Goal: Task Accomplishment & Management: Manage account settings

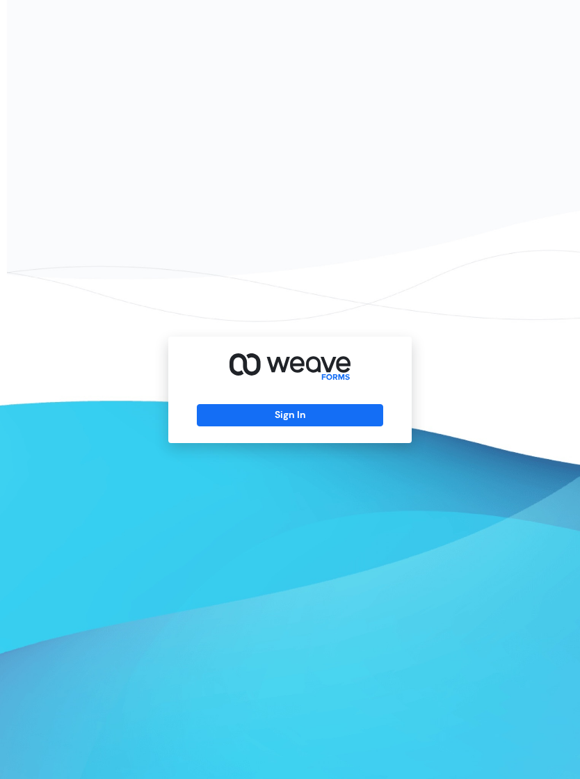
click at [348, 422] on button "Sign In" at bounding box center [290, 415] width 186 height 22
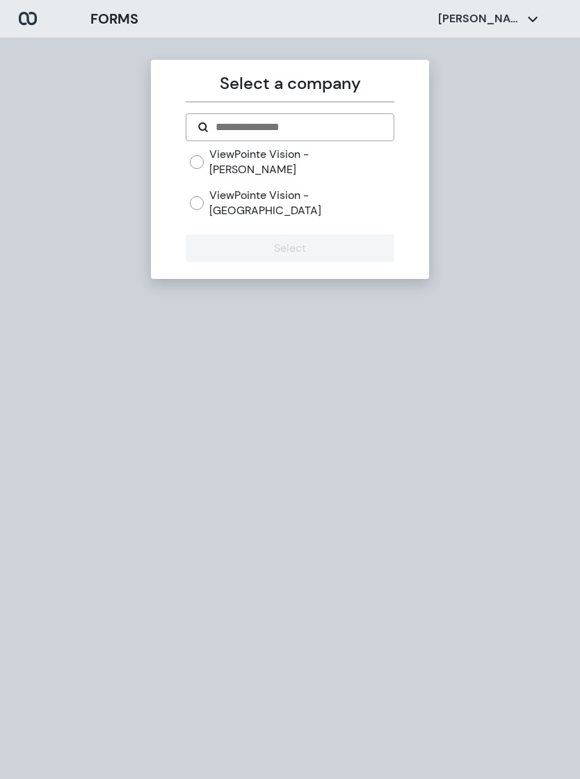
click at [314, 195] on div "ViewPointe Vision - [PERSON_NAME] ViewPointe Vision - [GEOGRAPHIC_DATA]" at bounding box center [290, 188] width 208 height 82
click at [313, 194] on div "ViewPointe Vision - [PERSON_NAME] ViewPointe Vision - [GEOGRAPHIC_DATA]" at bounding box center [290, 188] width 208 height 82
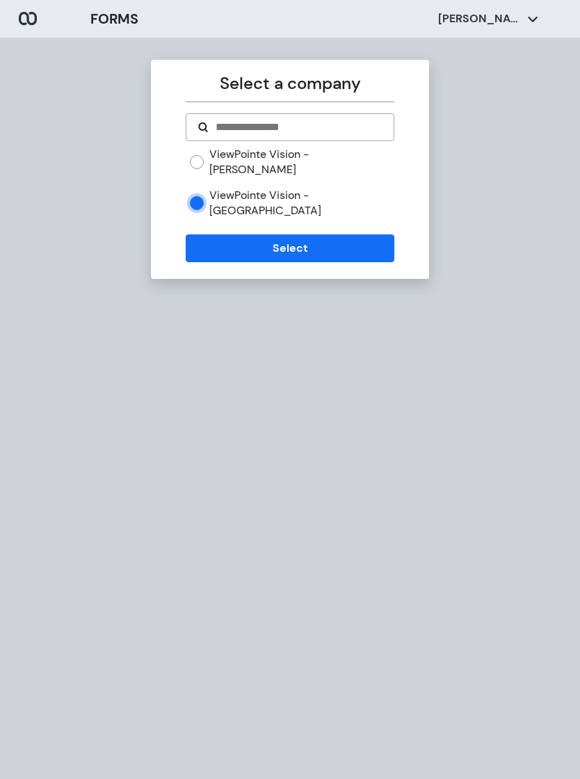
click at [292, 235] on button "Select" at bounding box center [290, 249] width 208 height 28
